Goal: Transaction & Acquisition: Register for event/course

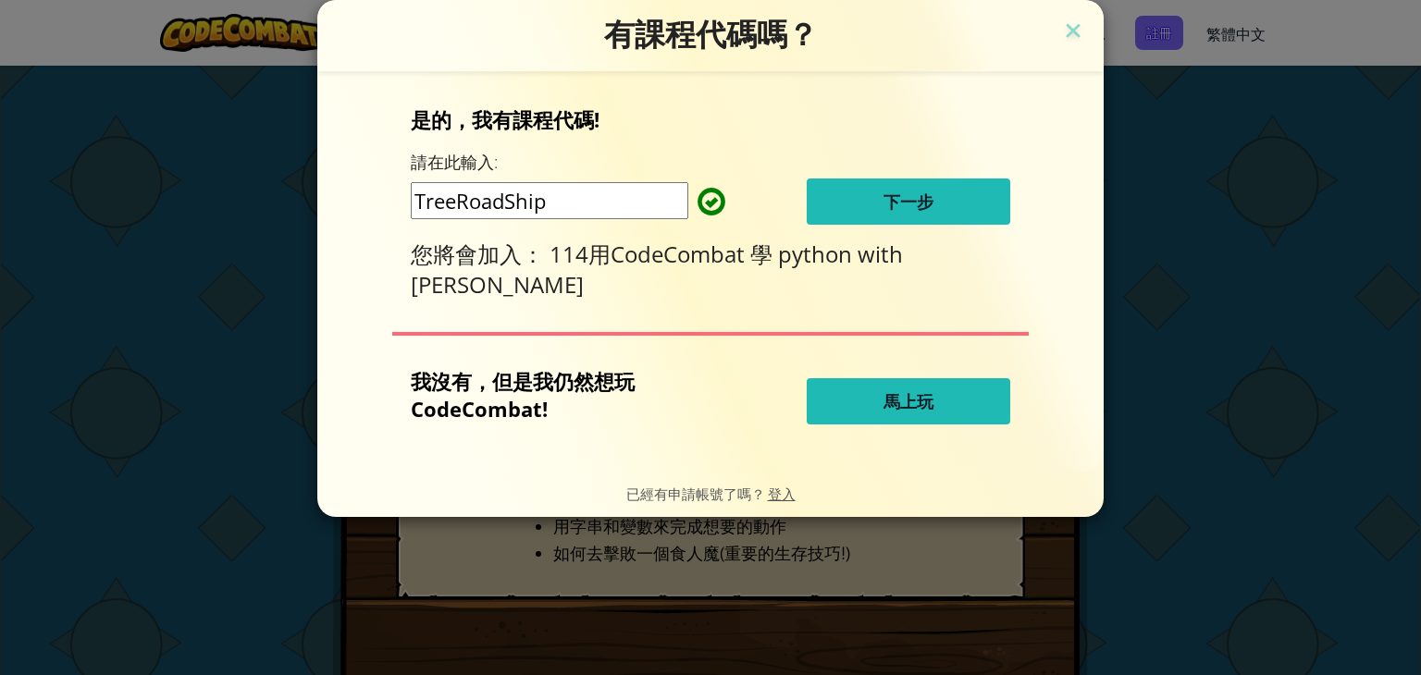
click at [913, 206] on span "下一步" at bounding box center [908, 202] width 50 height 22
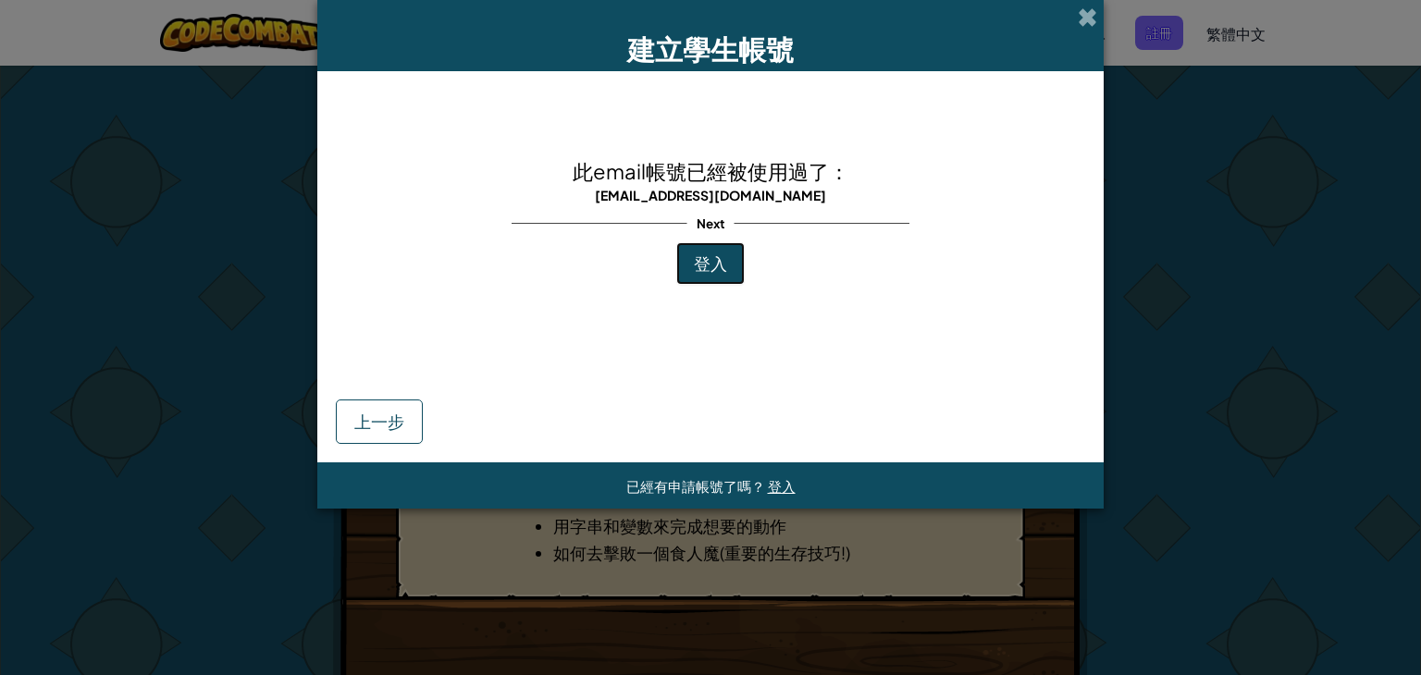
click at [712, 266] on span "登入" at bounding box center [710, 262] width 33 height 21
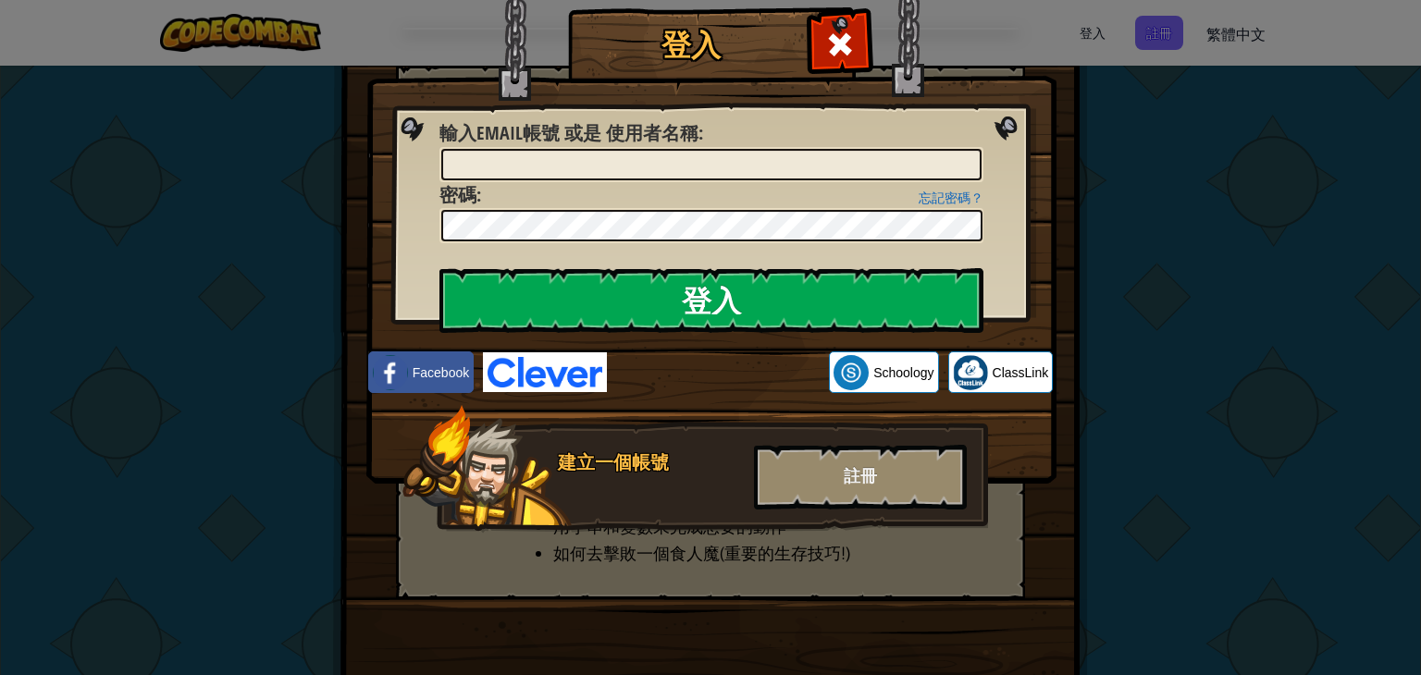
type input "[EMAIL_ADDRESS][DOMAIN_NAME]"
